Goal: Task Accomplishment & Management: Use online tool/utility

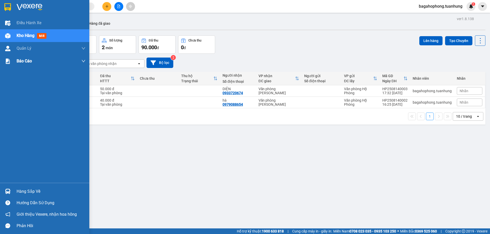
scroll to position [30, 0]
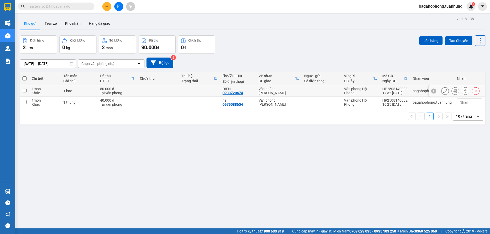
click at [24, 90] on input "checkbox" at bounding box center [25, 91] width 4 height 4
checkbox input "true"
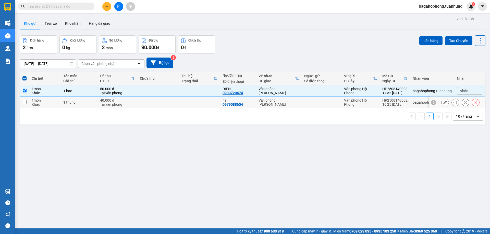
click at [23, 102] on input "checkbox" at bounding box center [25, 102] width 4 height 4
checkbox input "true"
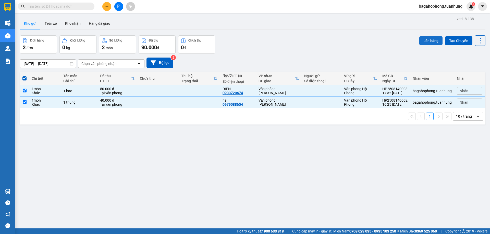
click at [425, 40] on button "Lên hàng" at bounding box center [430, 40] width 23 height 9
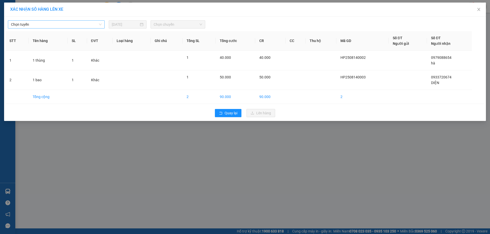
click at [45, 25] on span "Chọn tuyến" at bounding box center [56, 25] width 91 height 8
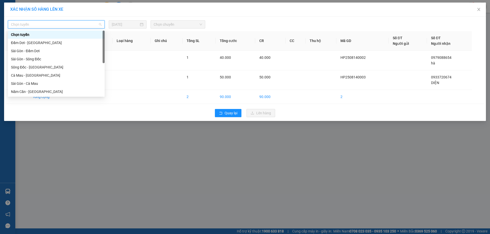
click at [47, 23] on span "Chọn tuyến" at bounding box center [56, 25] width 91 height 8
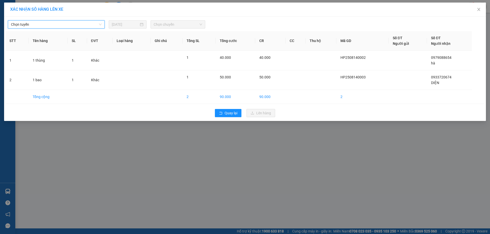
click at [46, 23] on span "Chọn tuyến" at bounding box center [56, 25] width 91 height 8
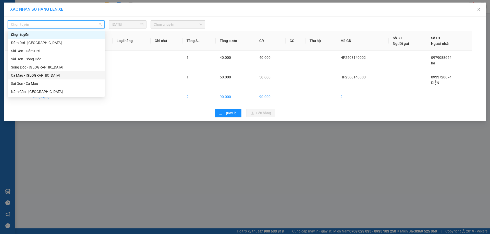
click at [42, 73] on div "Cà Mau - [GEOGRAPHIC_DATA]" at bounding box center [56, 76] width 91 height 6
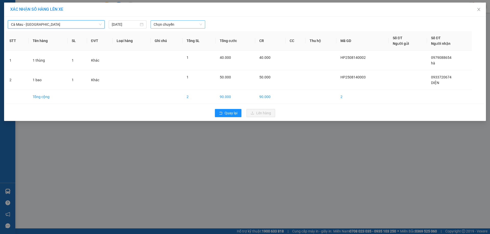
click at [186, 25] on span "Chọn chuyến" at bounding box center [178, 25] width 48 height 8
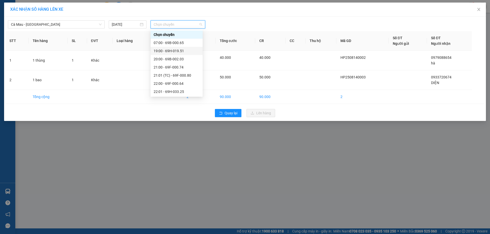
click at [189, 49] on div "19:00 - 69H-019.51" at bounding box center [177, 51] width 46 height 6
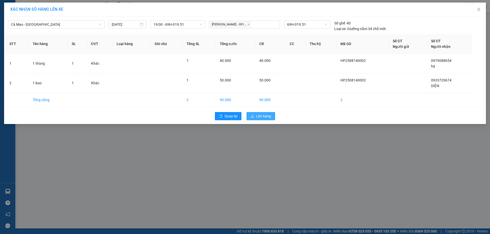
click at [263, 115] on span "Lên hàng" at bounding box center [263, 117] width 15 height 6
